Goal: Task Accomplishment & Management: Manage account settings

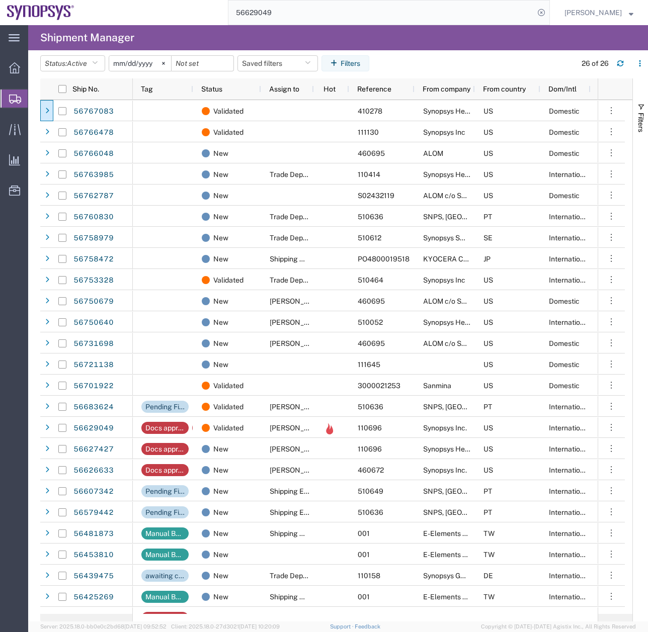
click at [293, 12] on input "56629049" at bounding box center [381, 13] width 306 height 24
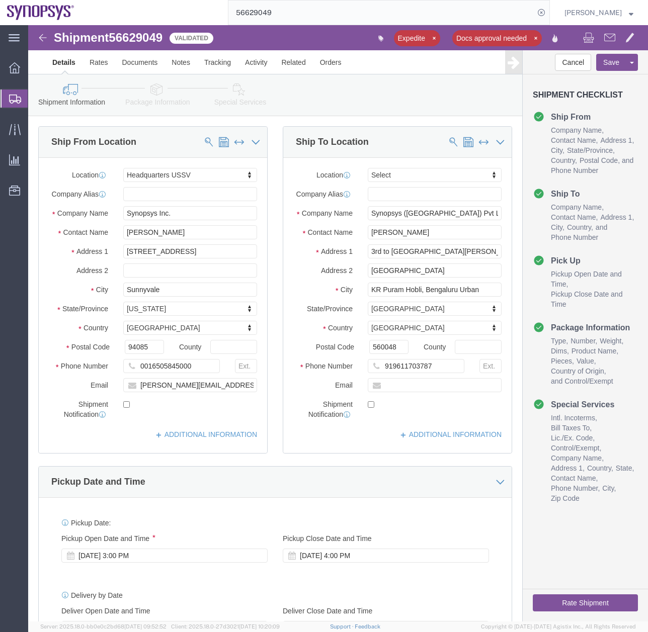
select select "63204"
select select
click icon
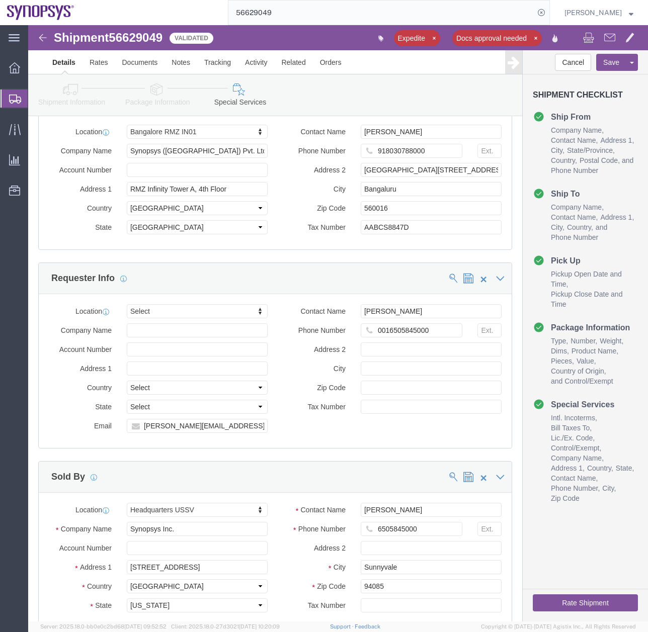
scroll to position [1325, 0]
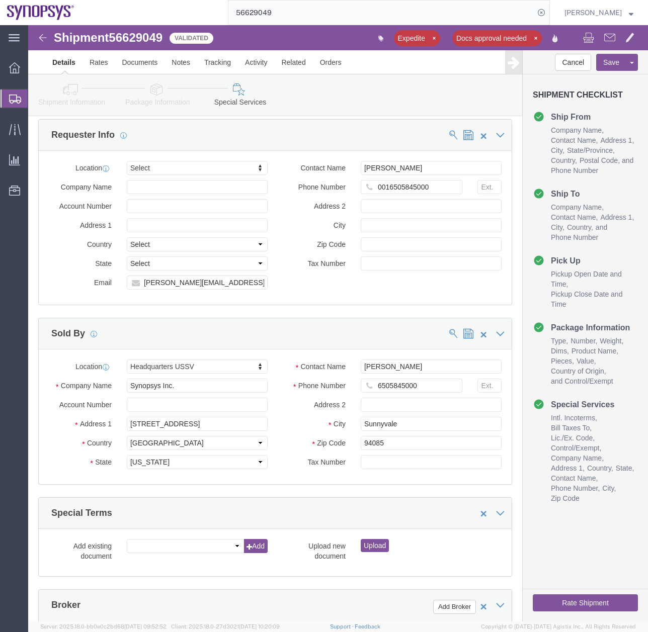
click button "Rate Shipment"
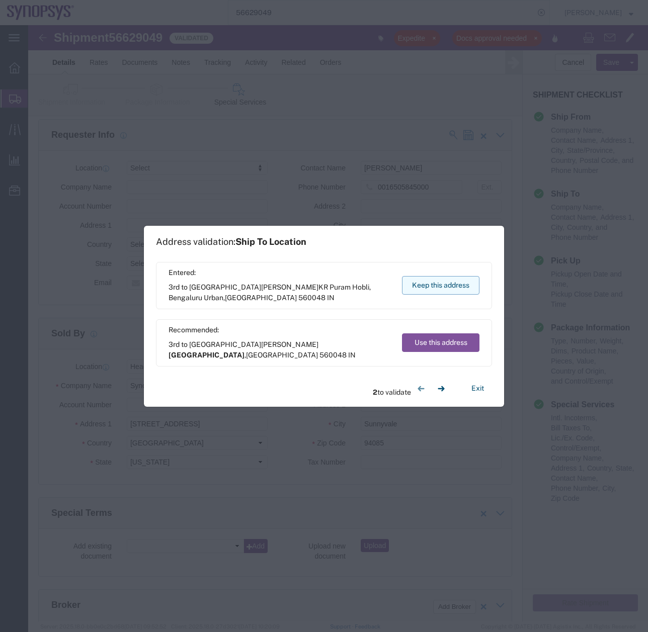
click at [461, 288] on button "Keep this address" at bounding box center [440, 285] width 77 height 19
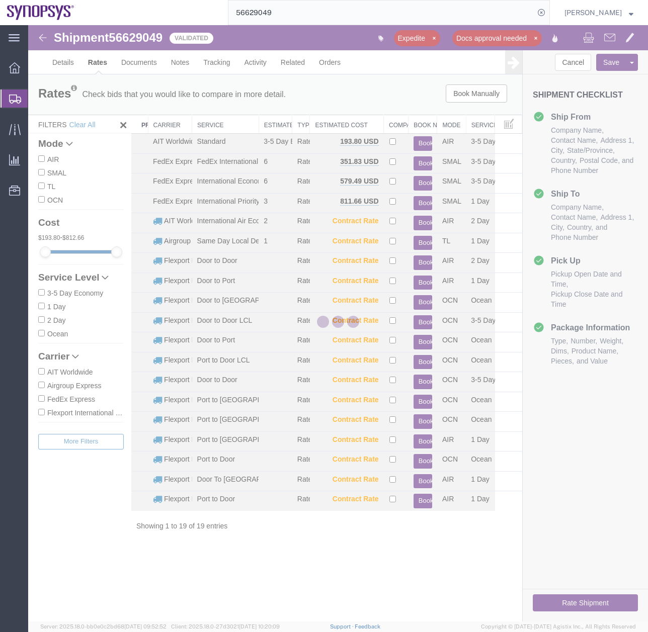
scroll to position [0, 0]
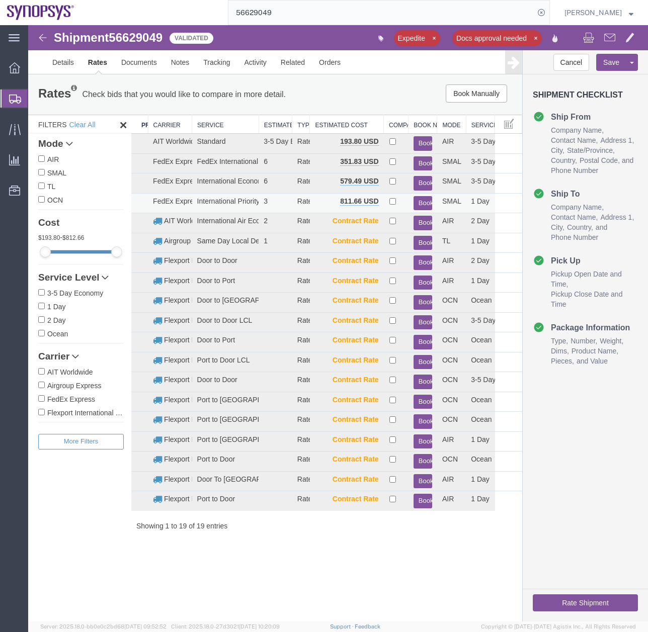
click at [423, 200] on button "Book" at bounding box center [422, 203] width 19 height 15
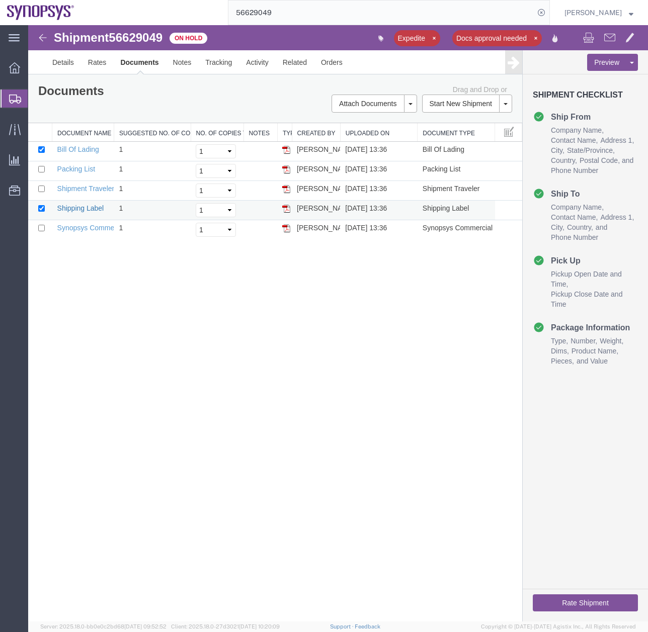
click at [66, 212] on link "Shipping Label" at bounding box center [80, 208] width 47 height 8
click at [12, 97] on icon at bounding box center [15, 99] width 12 height 9
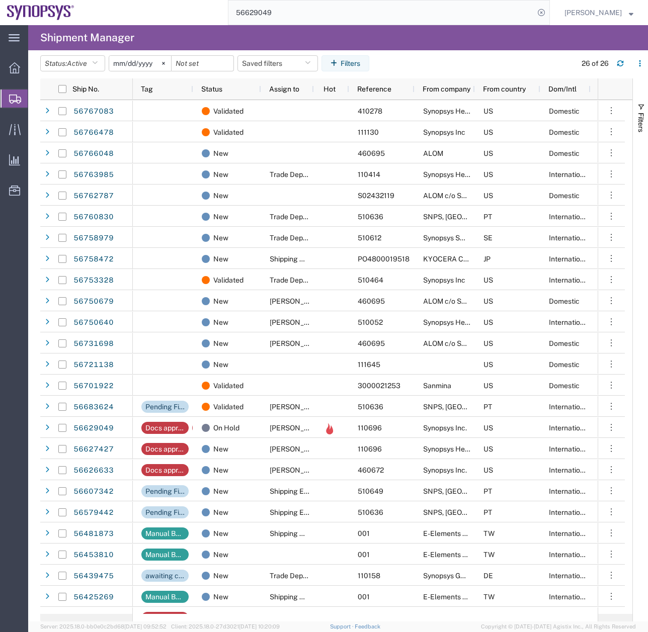
click at [297, 10] on input "56629049" at bounding box center [381, 13] width 306 height 24
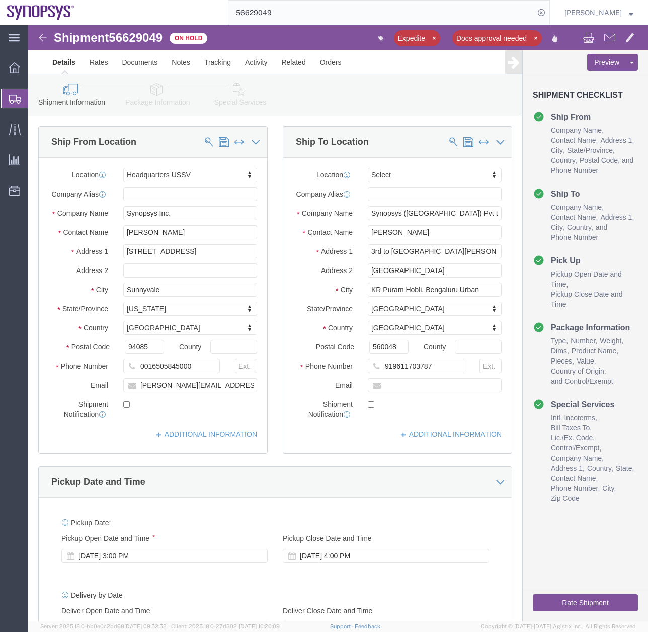
select select "63204"
select select
click icon
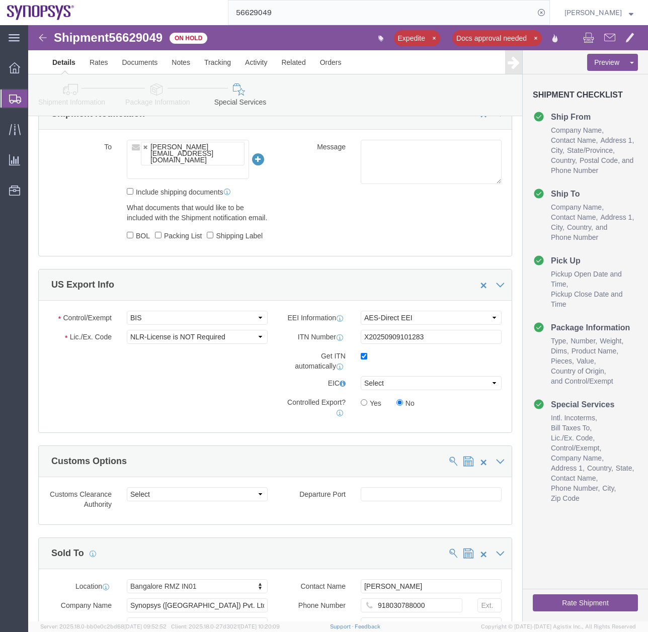
scroll to position [769, 0]
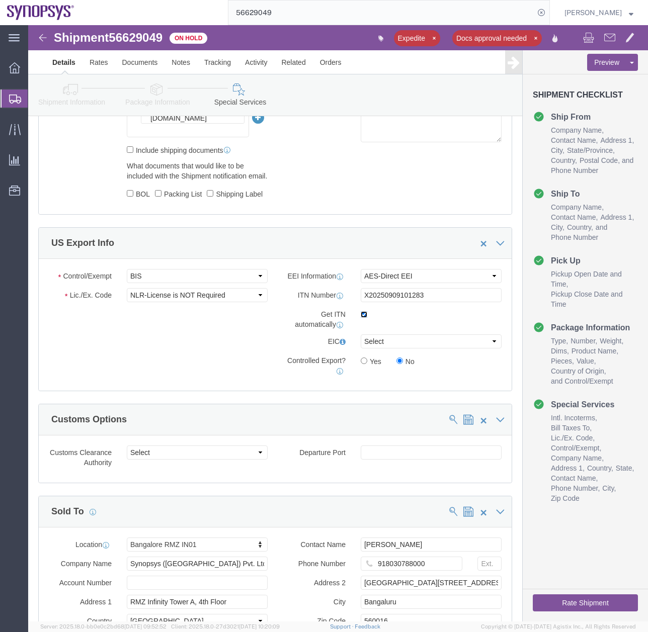
click input "checkbox"
checkbox input "false"
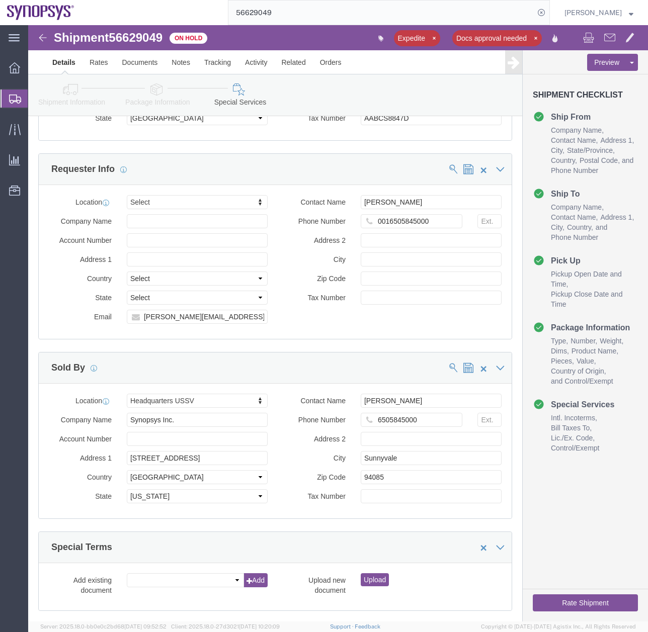
click button "Rate Shipment"
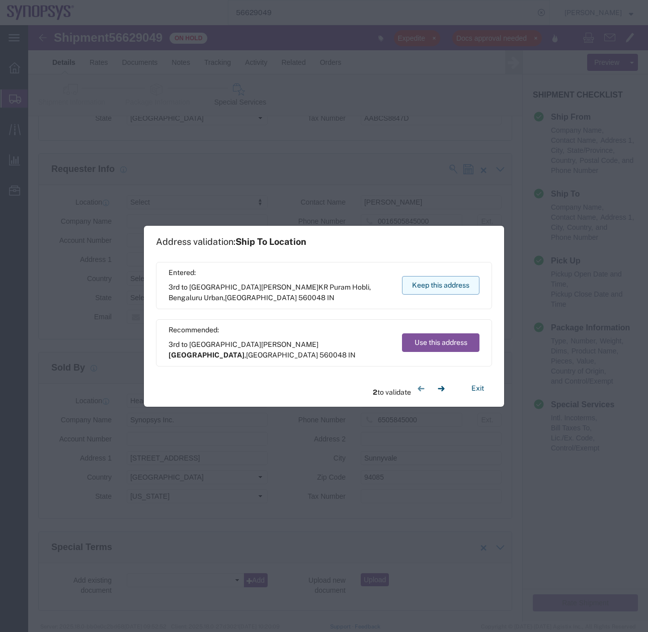
click at [424, 284] on button "Keep this address" at bounding box center [440, 285] width 77 height 19
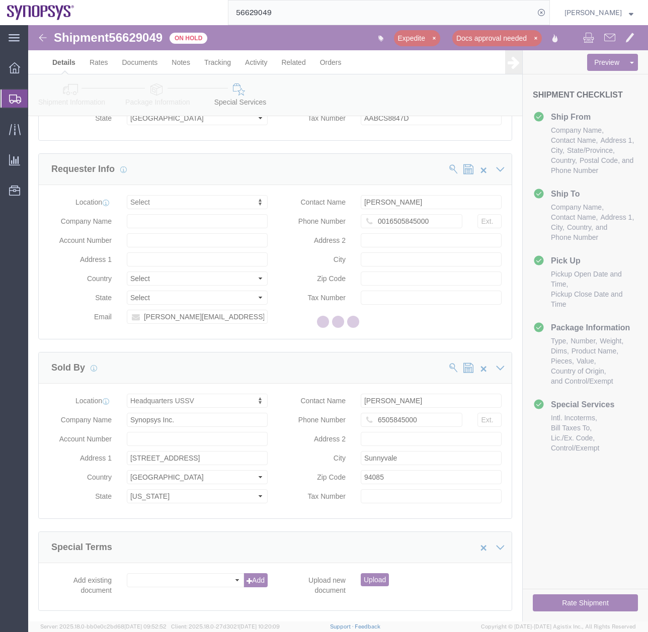
scroll to position [0, 0]
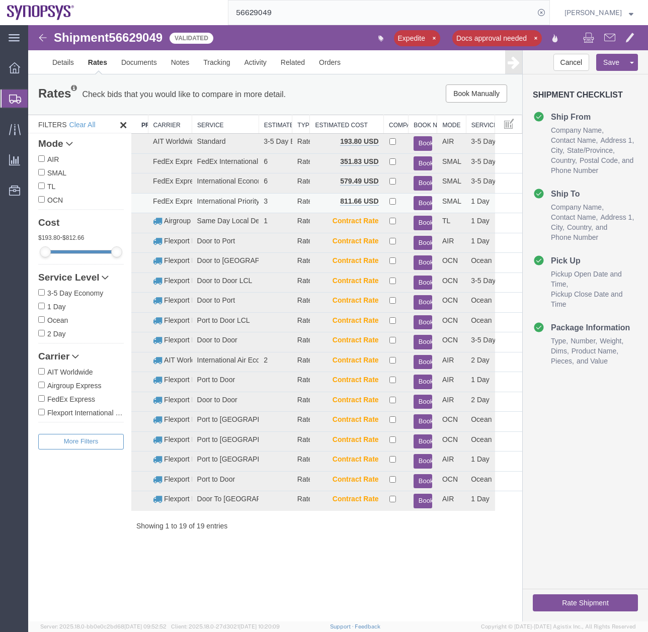
click at [426, 202] on button "Book" at bounding box center [422, 203] width 19 height 15
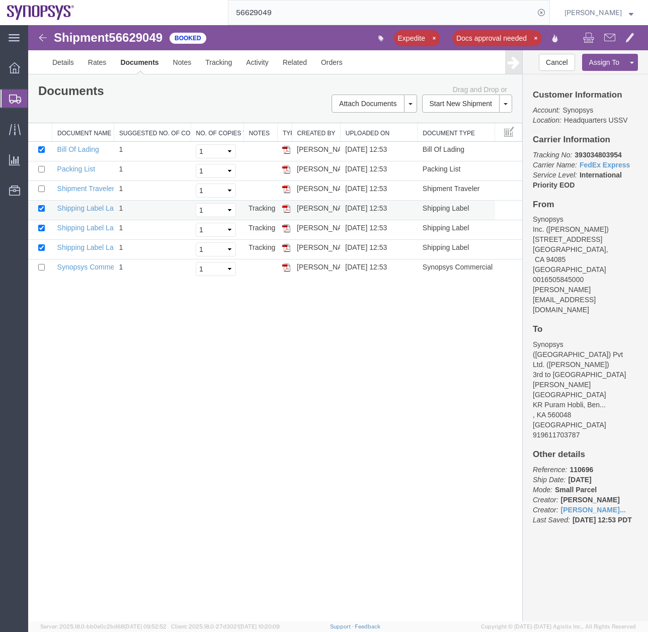
click at [287, 210] on img at bounding box center [286, 209] width 8 height 8
click at [289, 226] on img at bounding box center [286, 228] width 8 height 8
click at [289, 247] on img at bounding box center [286, 248] width 8 height 8
click at [287, 271] on img at bounding box center [286, 267] width 8 height 8
click at [284, 166] on img at bounding box center [286, 169] width 8 height 8
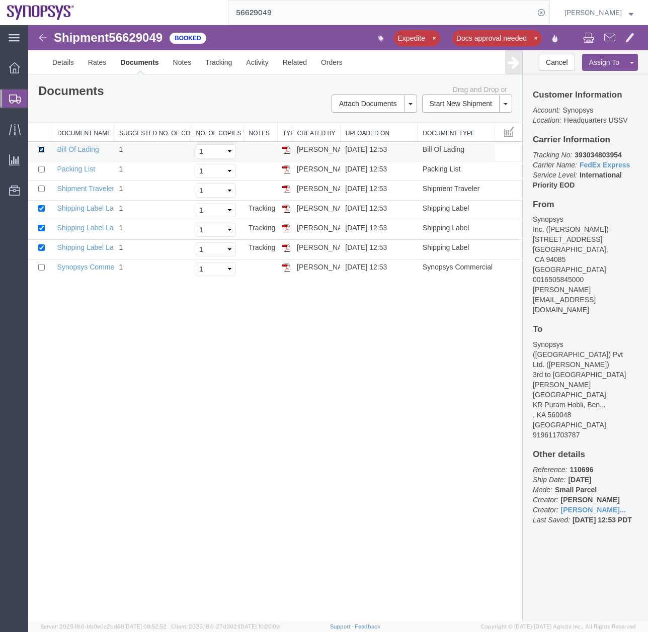
click at [44, 148] on input "checkbox" at bounding box center [41, 149] width 7 height 7
checkbox input "false"
click at [40, 168] on input "checkbox" at bounding box center [41, 169] width 7 height 7
checkbox input "true"
click at [45, 267] on td at bounding box center [40, 269] width 24 height 20
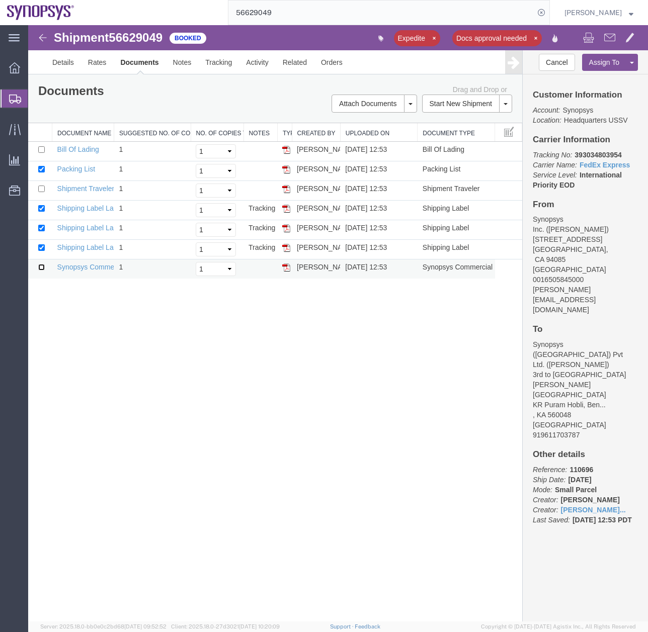
click at [41, 268] on input "checkbox" at bounding box center [41, 267] width 7 height 7
checkbox input "true"
click at [360, 137] on link "Email Documents" at bounding box center [372, 135] width 87 height 15
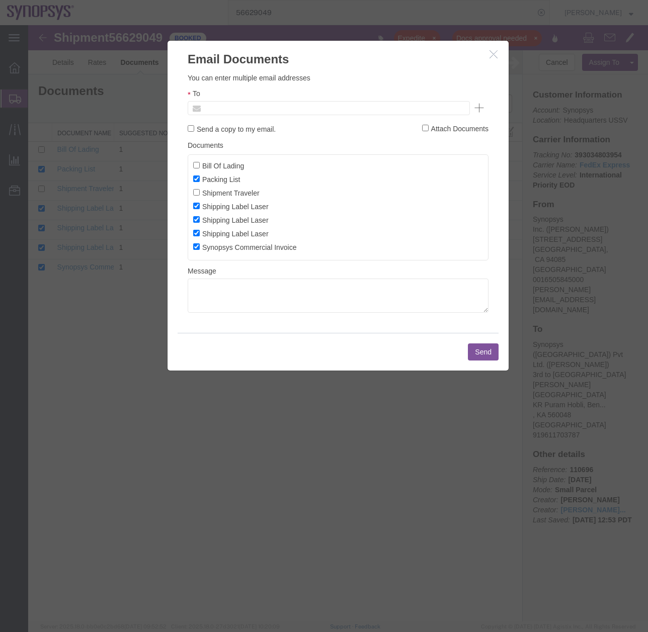
click at [229, 112] on input "text" at bounding box center [261, 108] width 118 height 13
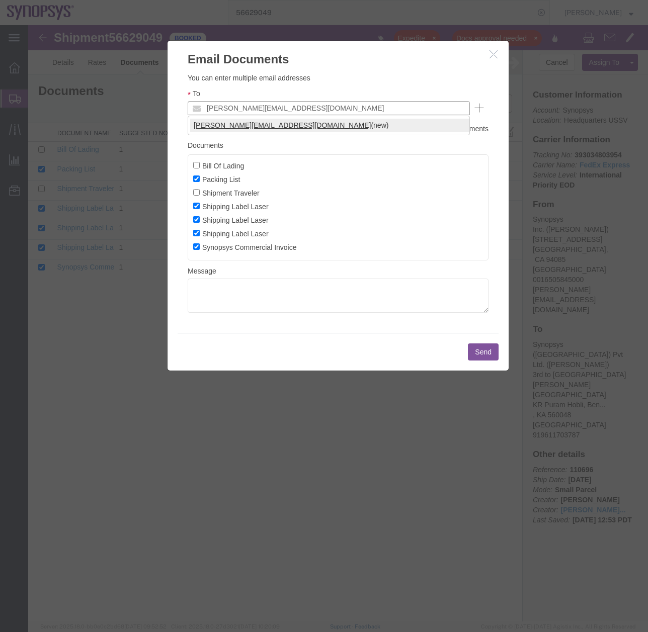
type input "[PERSON_NAME][EMAIL_ADDRESS][DOMAIN_NAME]"
click at [487, 349] on button "Send" at bounding box center [483, 351] width 31 height 17
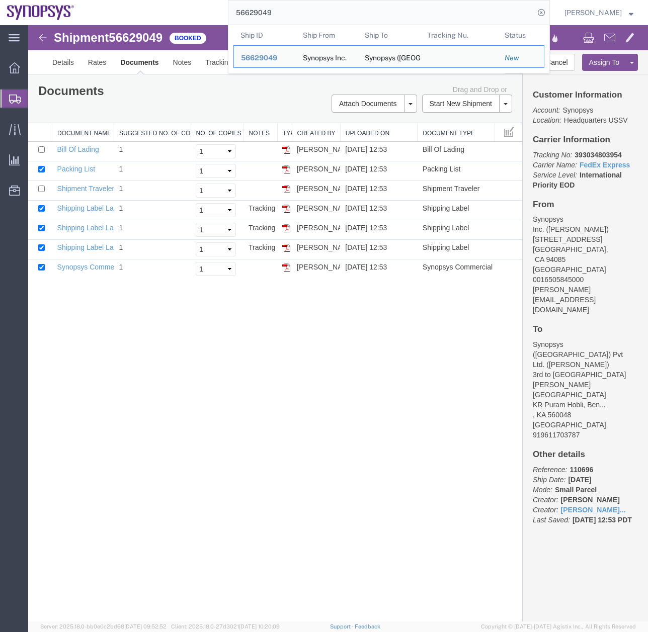
click at [312, 14] on input "56629049" at bounding box center [381, 13] width 306 height 24
drag, startPoint x: 297, startPoint y: 14, endPoint x: 185, endPoint y: 23, distance: 112.0
click at [191, 22] on div "56629049 Ship ID Ship From Ship To Tracking Nu. Status Ship ID 56629049 Ship Fr…" at bounding box center [315, 12] width 468 height 25
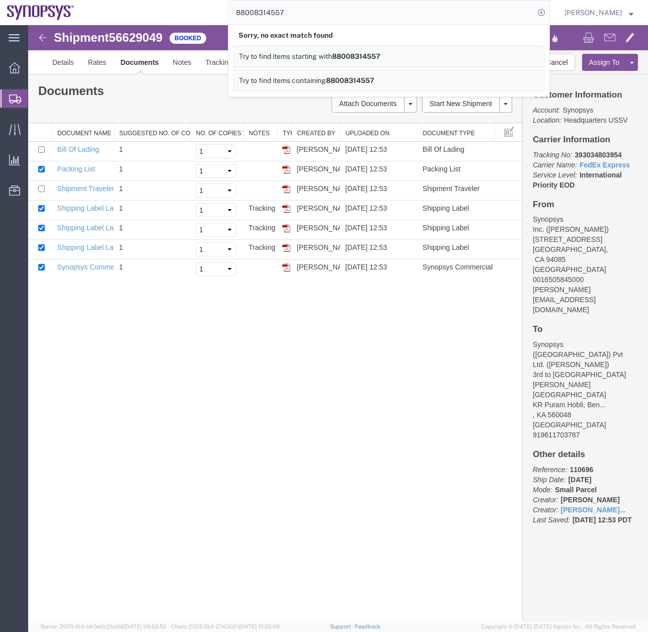
click at [274, 12] on input "88008314557" at bounding box center [381, 13] width 306 height 24
type input "880083141557"
drag, startPoint x: 327, startPoint y: 36, endPoint x: 153, endPoint y: 32, distance: 174.5
click at [300, 18] on input "880083141557" at bounding box center [381, 13] width 306 height 24
click at [18, 98] on icon at bounding box center [15, 99] width 12 height 9
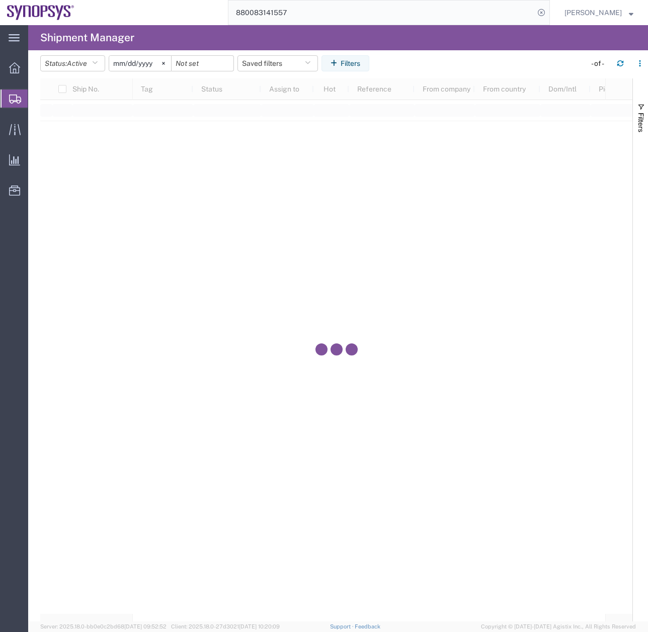
drag, startPoint x: 303, startPoint y: 11, endPoint x: 167, endPoint y: 32, distance: 137.3
click at [172, 31] on div "main_menu Created with Sketch. Collapse Menu Overview Shipments Shipment Manage…" at bounding box center [324, 328] width 648 height 607
